Goal: Information Seeking & Learning: Find specific page/section

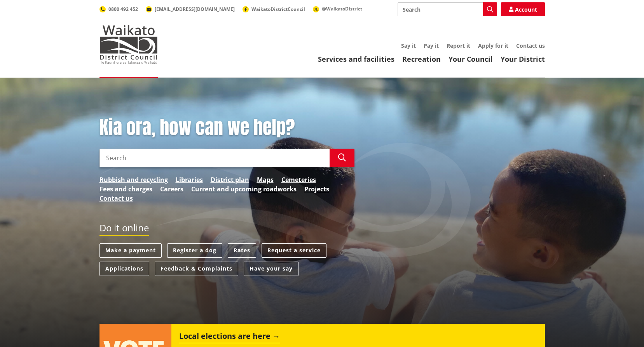
scroll to position [233, 0]
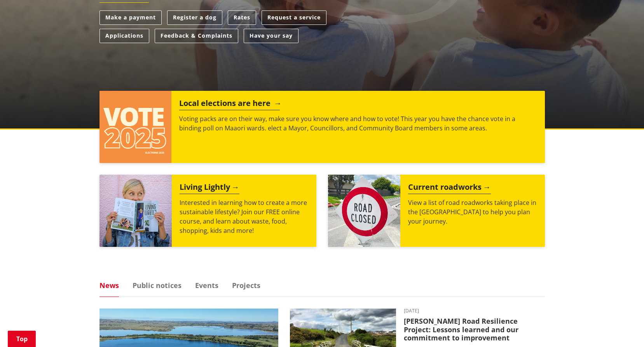
click at [163, 119] on img at bounding box center [136, 127] width 72 height 72
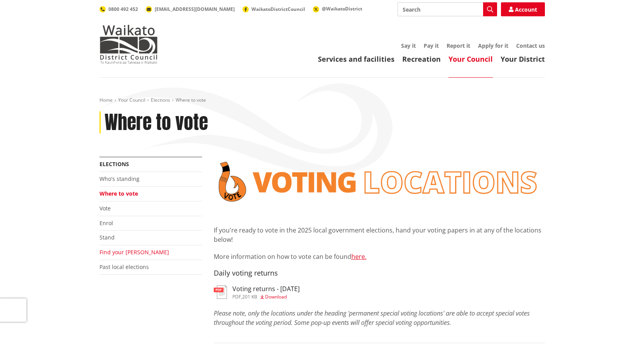
click at [113, 253] on link "Find your [PERSON_NAME]" at bounding box center [135, 252] width 70 height 7
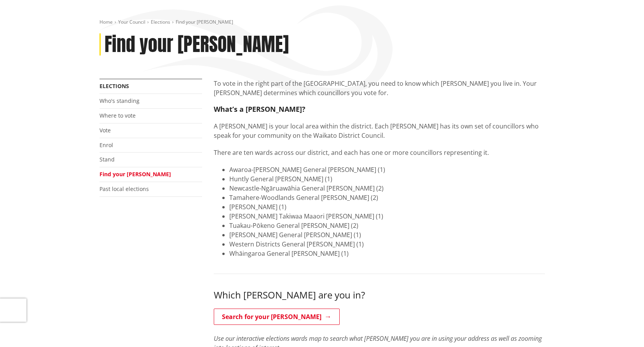
scroll to position [155, 0]
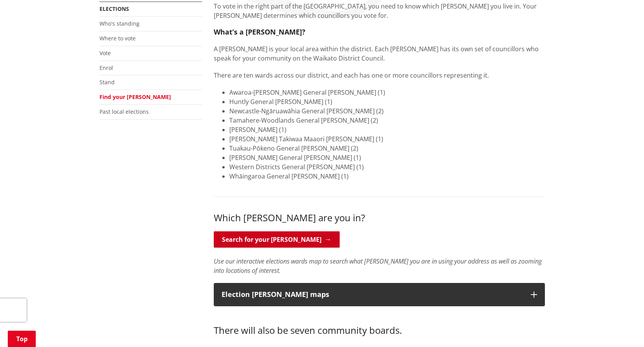
click at [281, 241] on link "Search for your [PERSON_NAME]" at bounding box center [277, 240] width 126 height 16
